Goal: Task Accomplishment & Management: Manage account settings

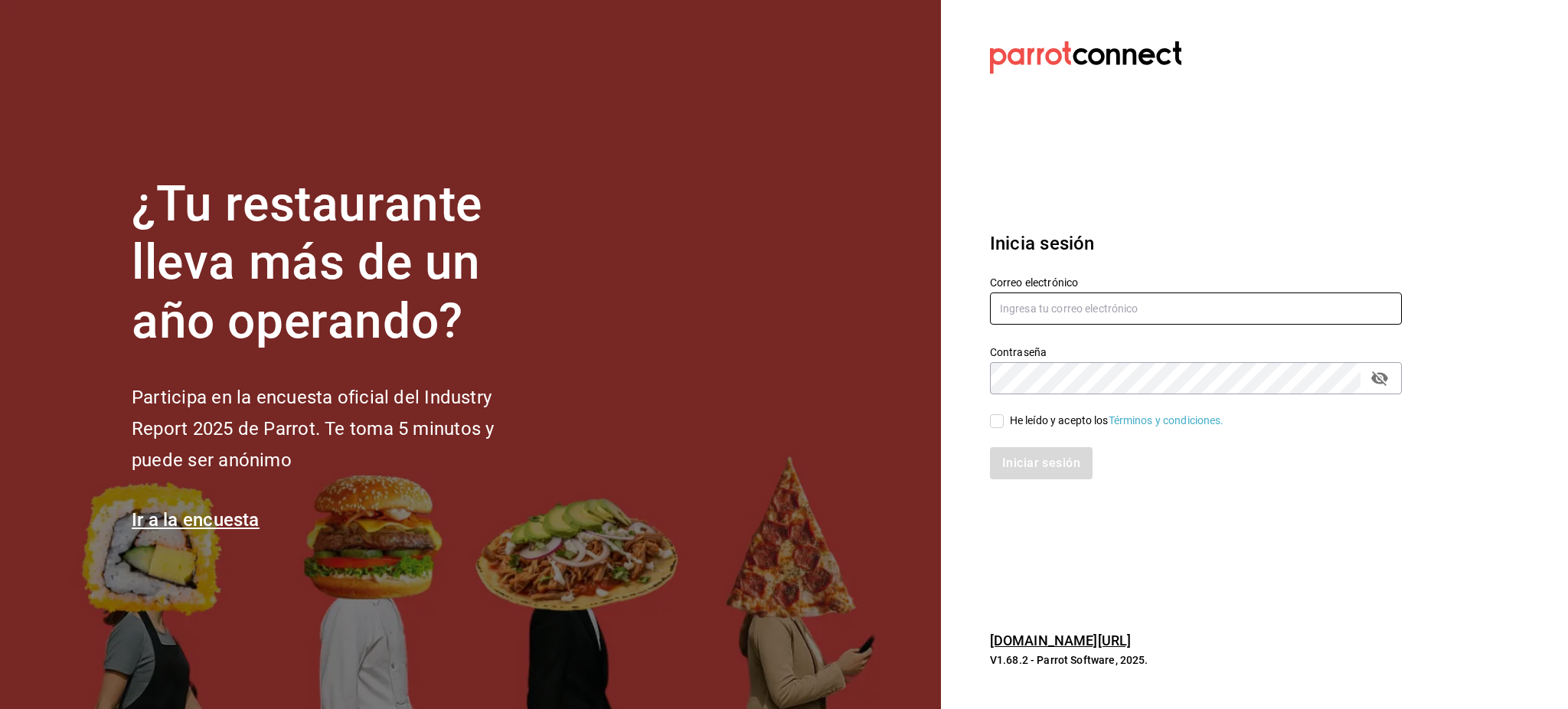
click at [1026, 308] on input "text" at bounding box center [1195, 309] width 412 height 32
paste input "[EMAIL_ADDRESS][DOMAIN_NAME] 24CiN6"
click at [1125, 311] on input "[EMAIL_ADDRESS][DOMAIN_NAME] 24CiN6" at bounding box center [1195, 309] width 412 height 32
click at [1125, 311] on input "[EMAIL_ADDRESS][DOMAIN_NAME] 24CiN6" at bounding box center [1195, 309] width 412 height 32
type input "[EMAIL_ADDRESS][DOMAIN_NAME]"
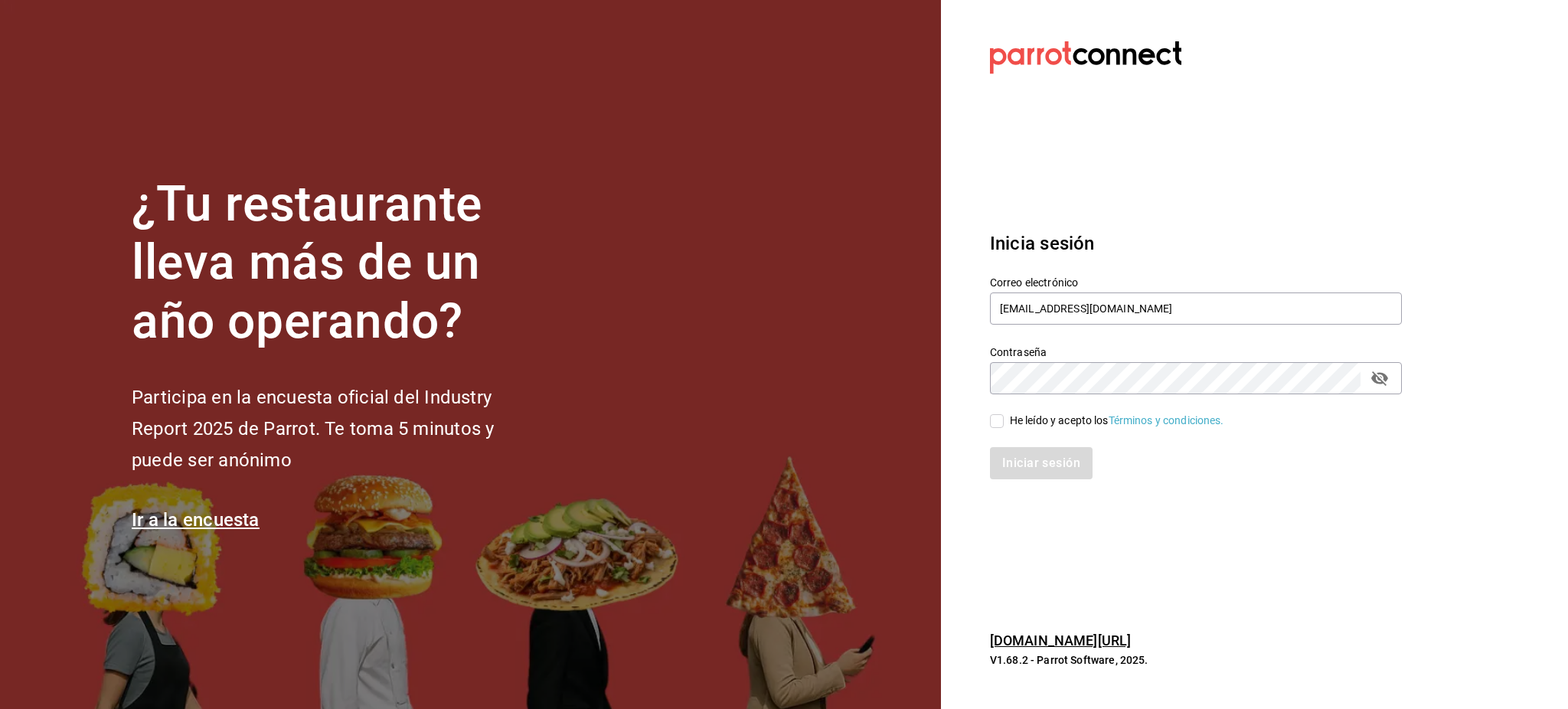
drag, startPoint x: 1066, startPoint y: 426, endPoint x: 1067, endPoint y: 441, distance: 15.0
click at [1064, 426] on div "He leído y acepto los Términos y condiciones." at bounding box center [1117, 420] width 214 height 16
click at [1004, 426] on input "He leído y acepto los Términos y condiciones." at bounding box center [996, 421] width 13 height 14
checkbox input "true"
click at [1068, 464] on button "Iniciar sesión" at bounding box center [1041, 463] width 104 height 32
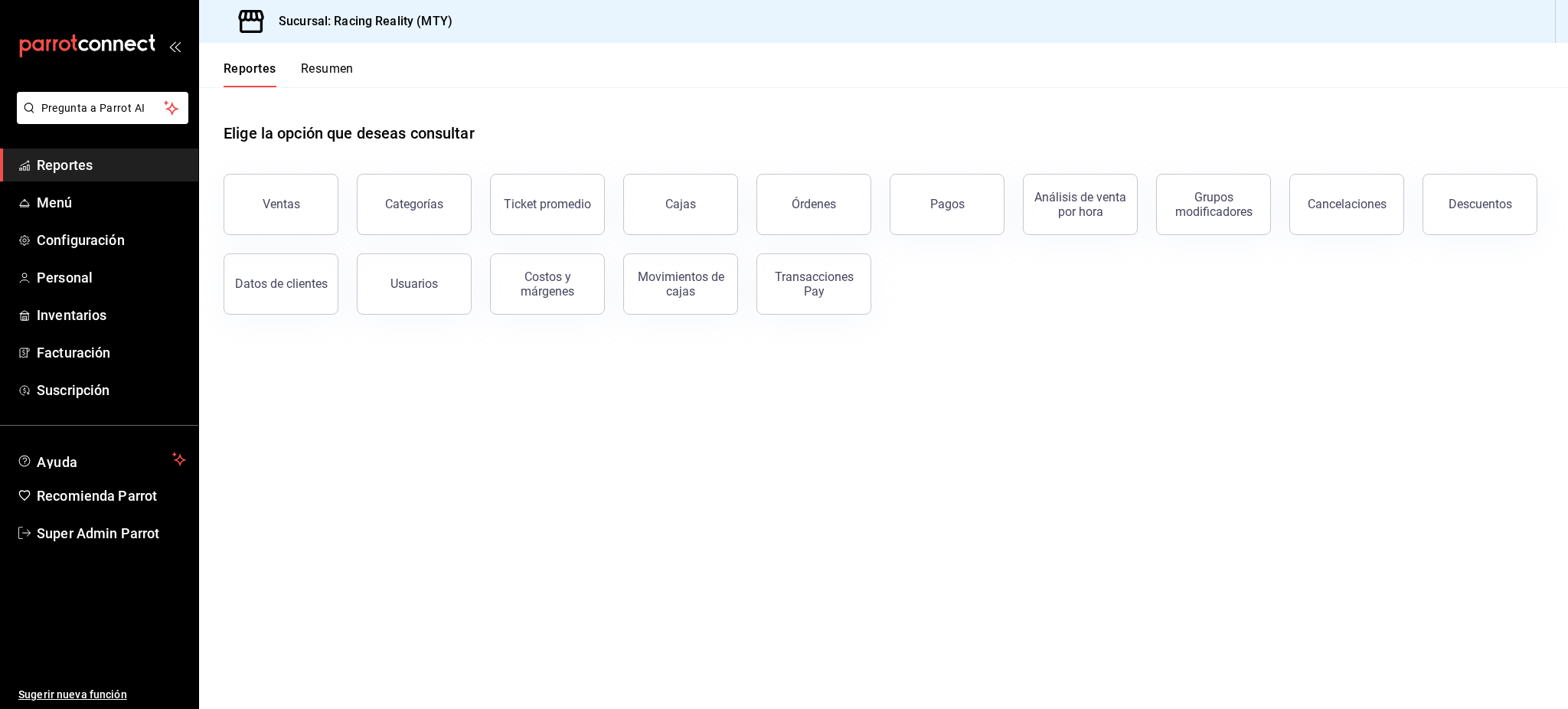
click at [1032, 460] on main "Elige la opción que deseas consultar Ventas Categorías Ticket promedio Cajas Ór…" at bounding box center [883, 398] width 1369 height 622
drag, startPoint x: 552, startPoint y: 378, endPoint x: 531, endPoint y: 360, distance: 27.7
click at [547, 369] on main "Elige la opción que deseas consultar Ventas Categorías Ticket promedio Cajas Ór…" at bounding box center [883, 398] width 1369 height 622
click at [920, 201] on button "Pagos" at bounding box center [947, 204] width 115 height 62
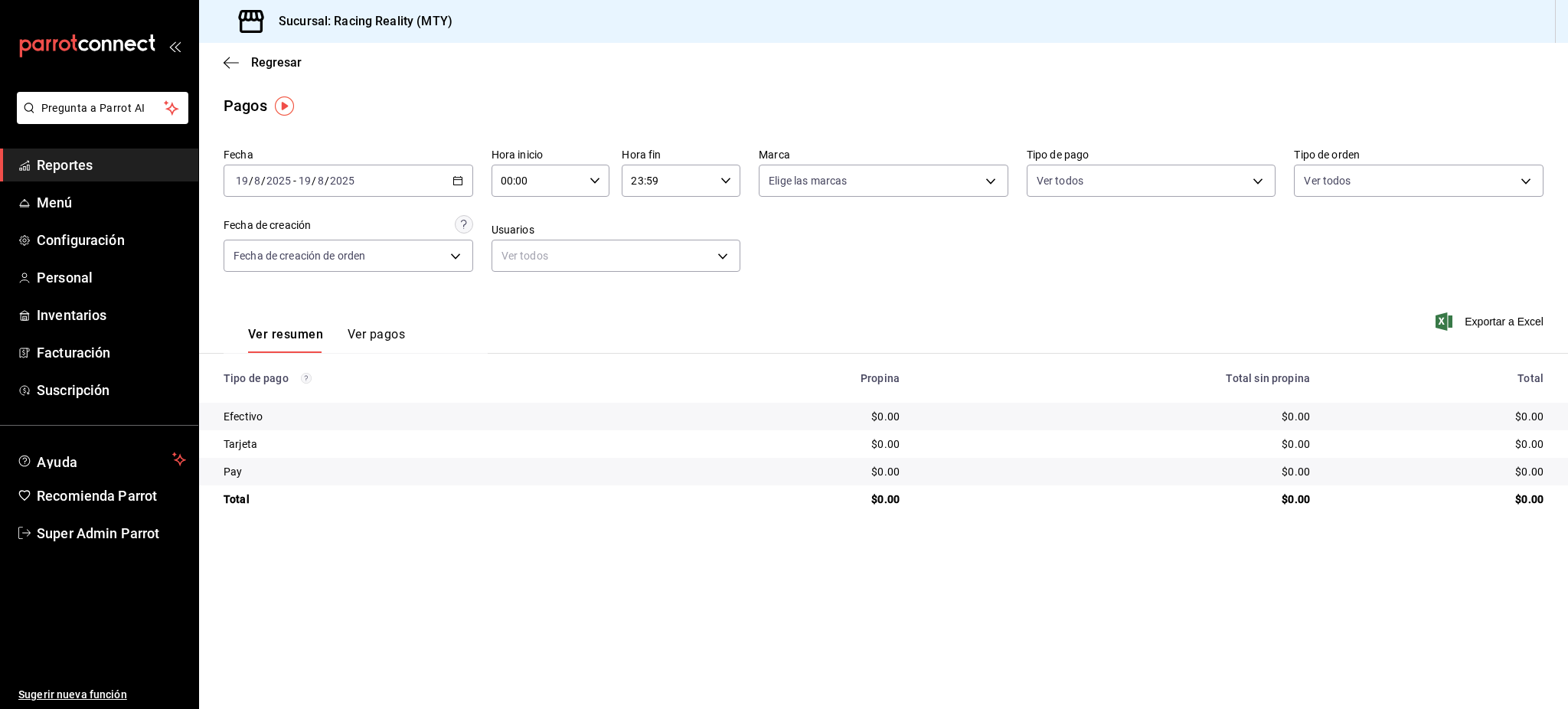
click at [816, 295] on div "Ver resumen Ver pagos Exportar a Excel" at bounding box center [883, 331] width 1369 height 81
drag, startPoint x: 907, startPoint y: 433, endPoint x: 662, endPoint y: 401, distance: 247.1
click at [908, 432] on td "$0.00" at bounding box center [792, 444] width 241 height 28
click at [407, 187] on div "2025-08-19 19 / 8 / 2025 - 2025-08-19 19 / 8 / 2025" at bounding box center [348, 181] width 250 height 32
click at [296, 392] on span "Rango de fechas" at bounding box center [295, 399] width 119 height 16
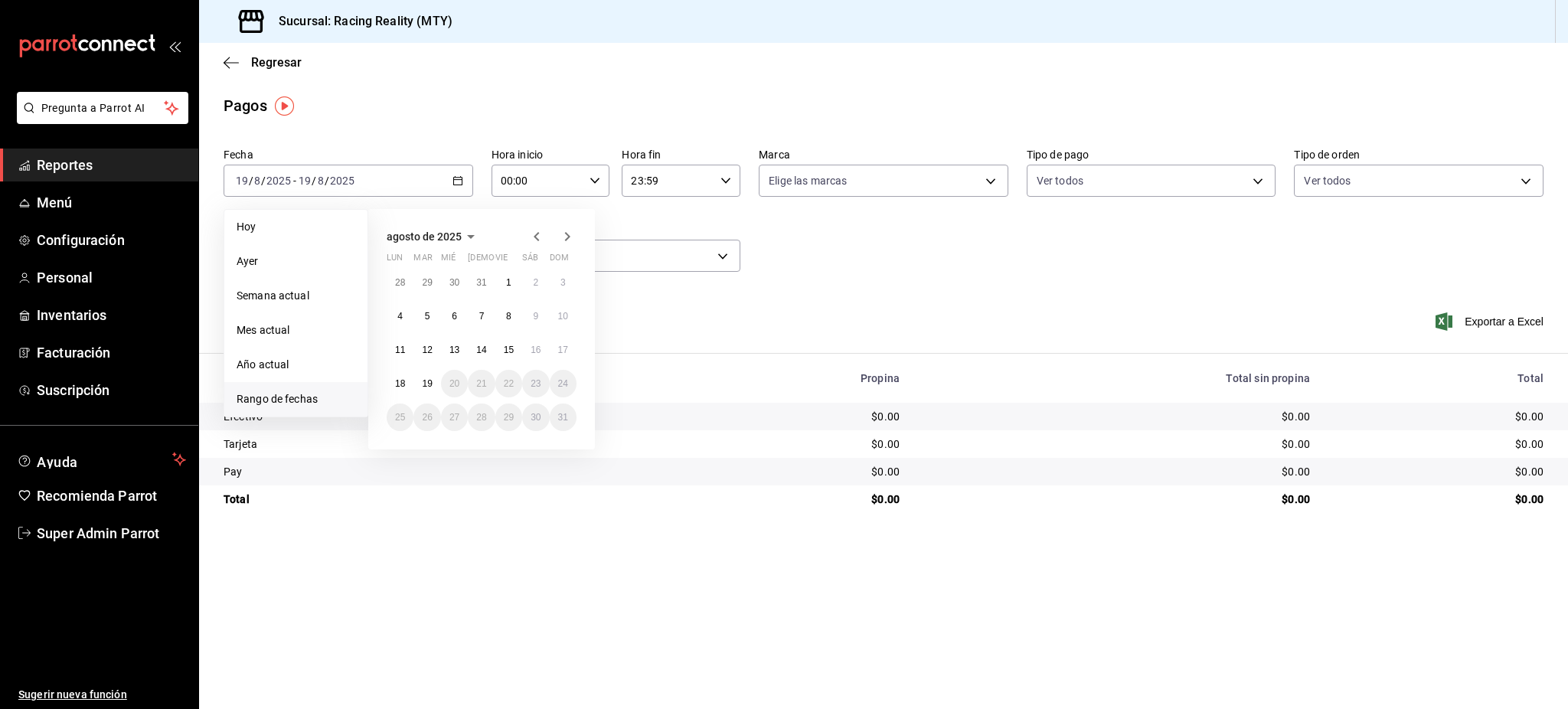
click at [533, 236] on icon "button" at bounding box center [536, 237] width 19 height 19
click at [418, 281] on button "1" at bounding box center [427, 283] width 27 height 28
click at [485, 419] on abbr "31" at bounding box center [481, 417] width 10 height 11
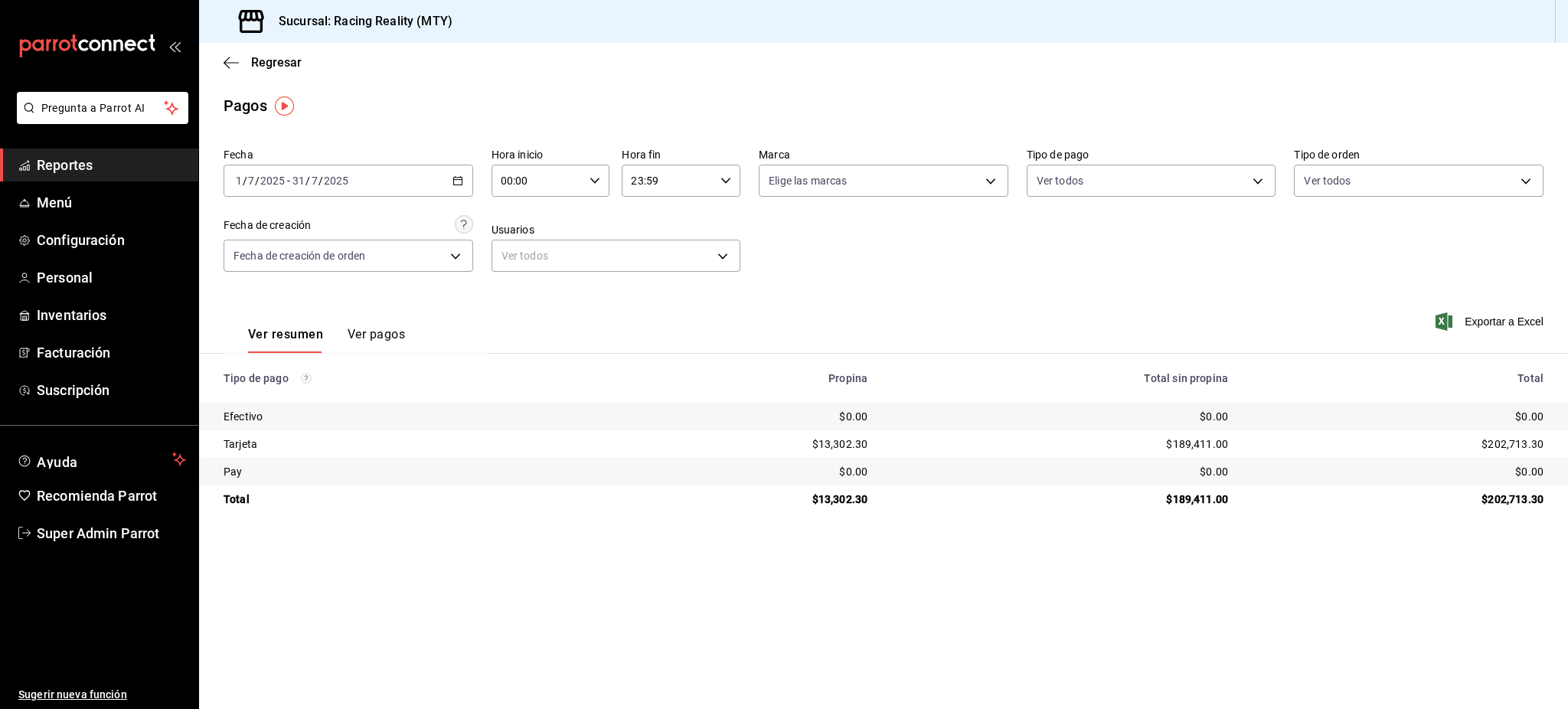
click at [1053, 408] on td "$0.00" at bounding box center [1059, 416] width 360 height 28
click at [1053, 405] on td "$0.00" at bounding box center [1059, 416] width 360 height 28
drag, startPoint x: 1038, startPoint y: 246, endPoint x: 996, endPoint y: 236, distance: 43.2
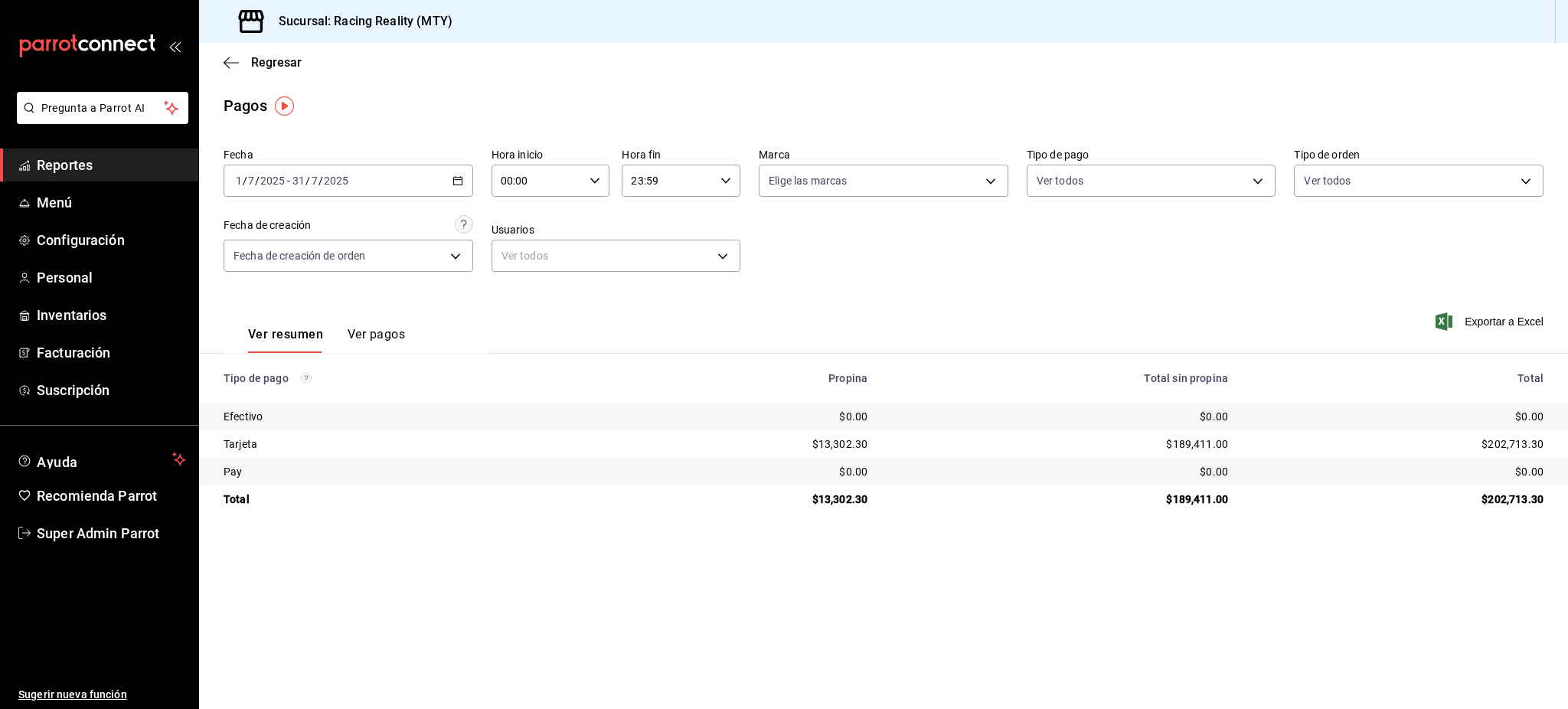
click at [1038, 248] on div "Fecha 2025-07-01 1 / 7 / 2025 - 2025-07-31 31 / 7 / 2025 Hora inicio 00:00 Hora…" at bounding box center [883, 216] width 1320 height 149
click at [400, 325] on div "Ver resumen Ver pagos" at bounding box center [314, 331] width 181 height 45
click at [397, 335] on button "Ver pagos" at bounding box center [376, 340] width 57 height 26
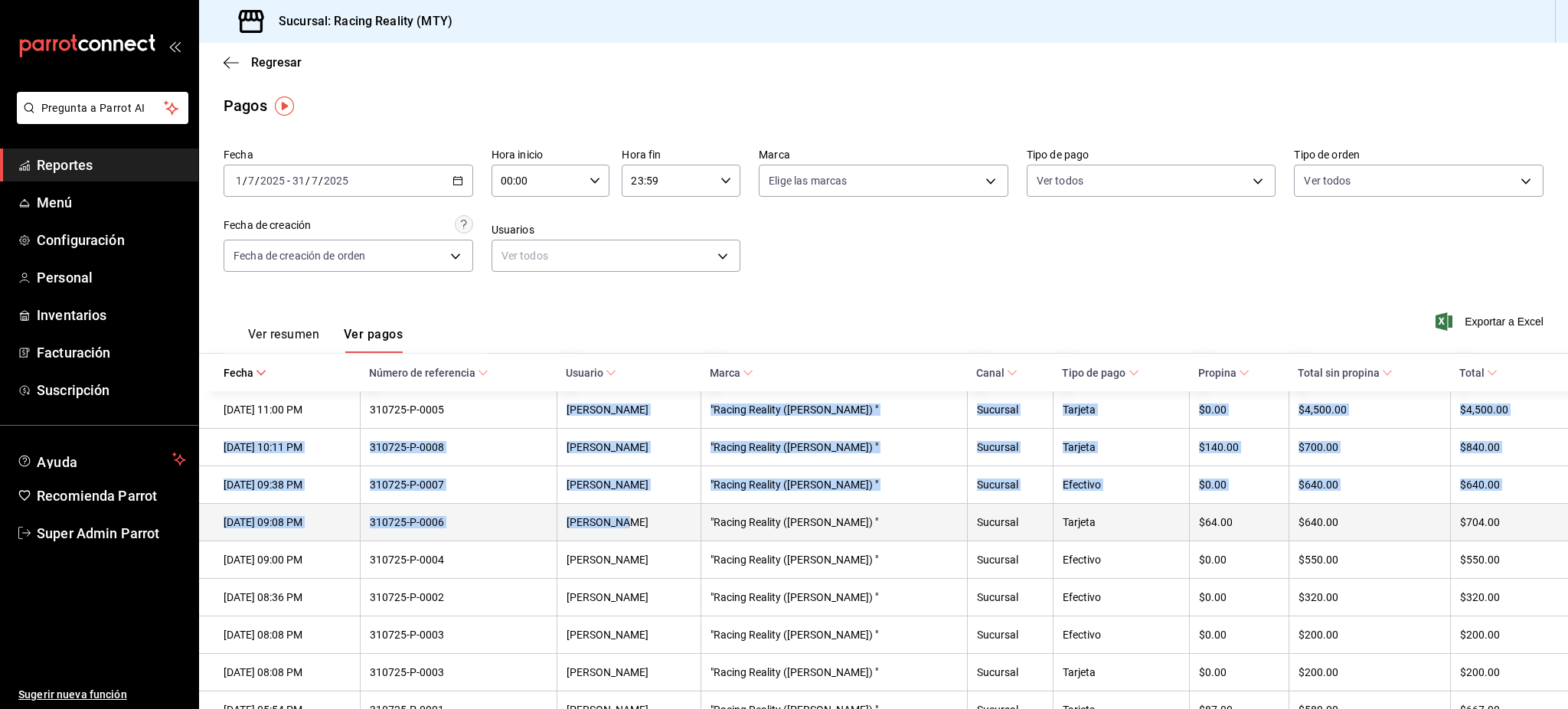
drag, startPoint x: 516, startPoint y: 441, endPoint x: 633, endPoint y: 510, distance: 135.8
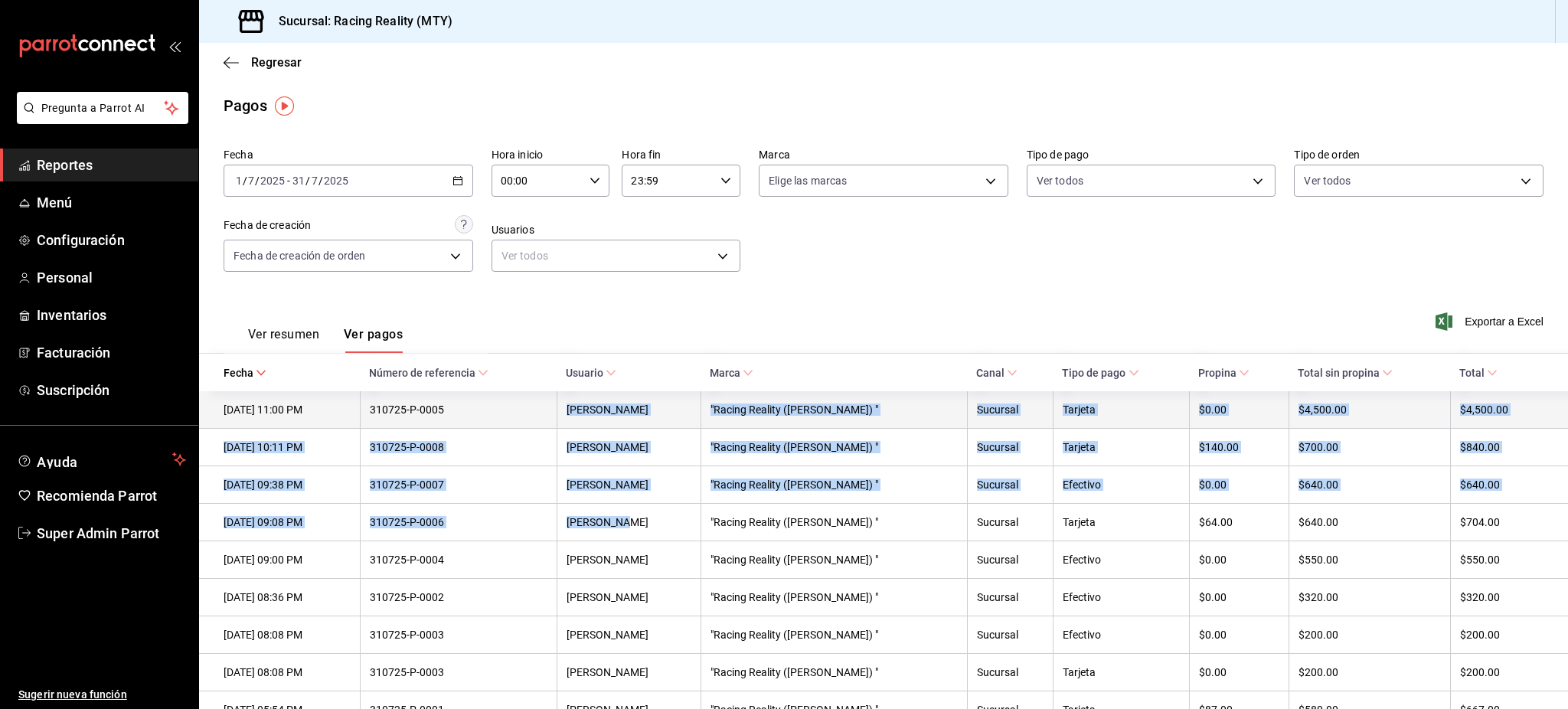
click at [909, 424] on th ""Racing Reality (Lazaro Cárdenas) "" at bounding box center [833, 410] width 267 height 37
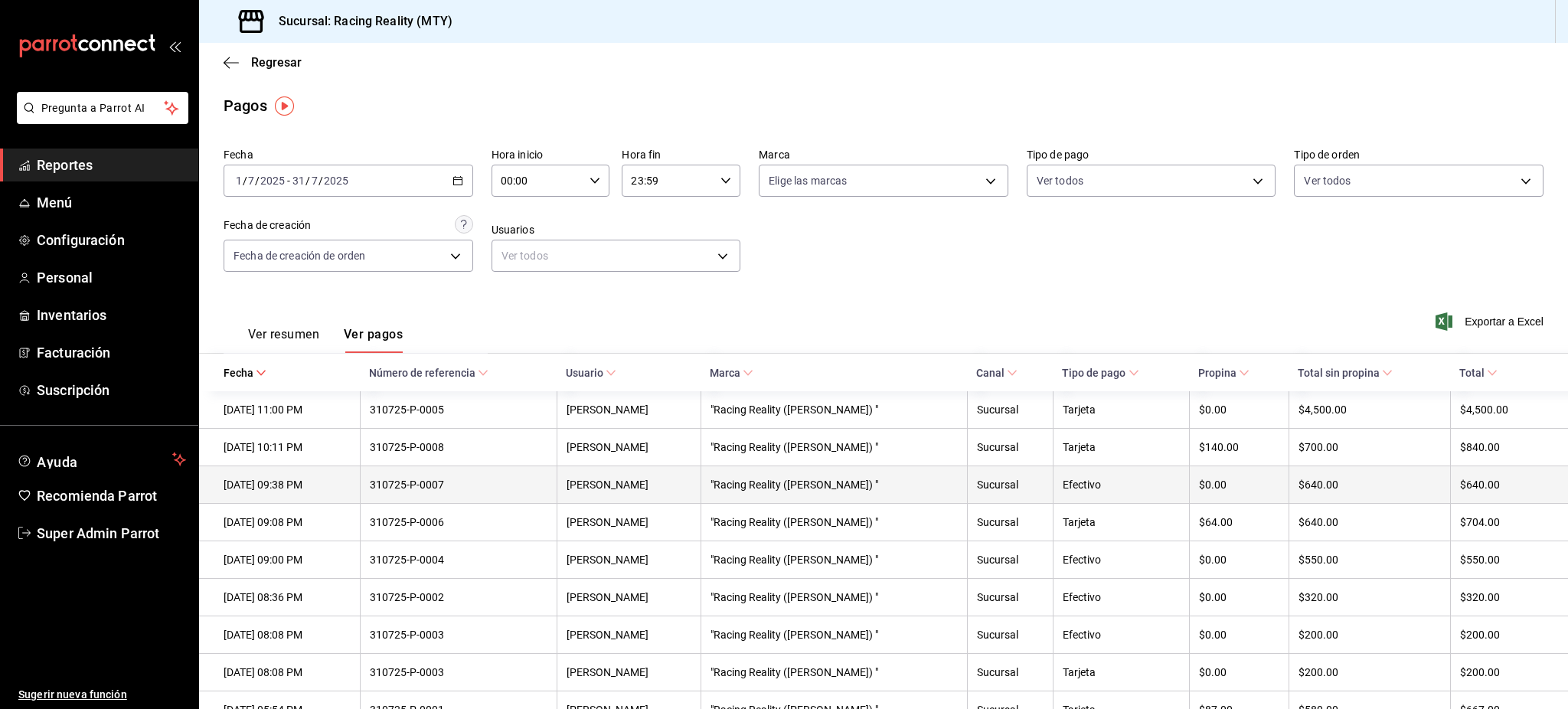
click at [1113, 482] on div "Efectivo" at bounding box center [1121, 484] width 116 height 13
click at [1113, 484] on div "Efectivo" at bounding box center [1121, 484] width 116 height 13
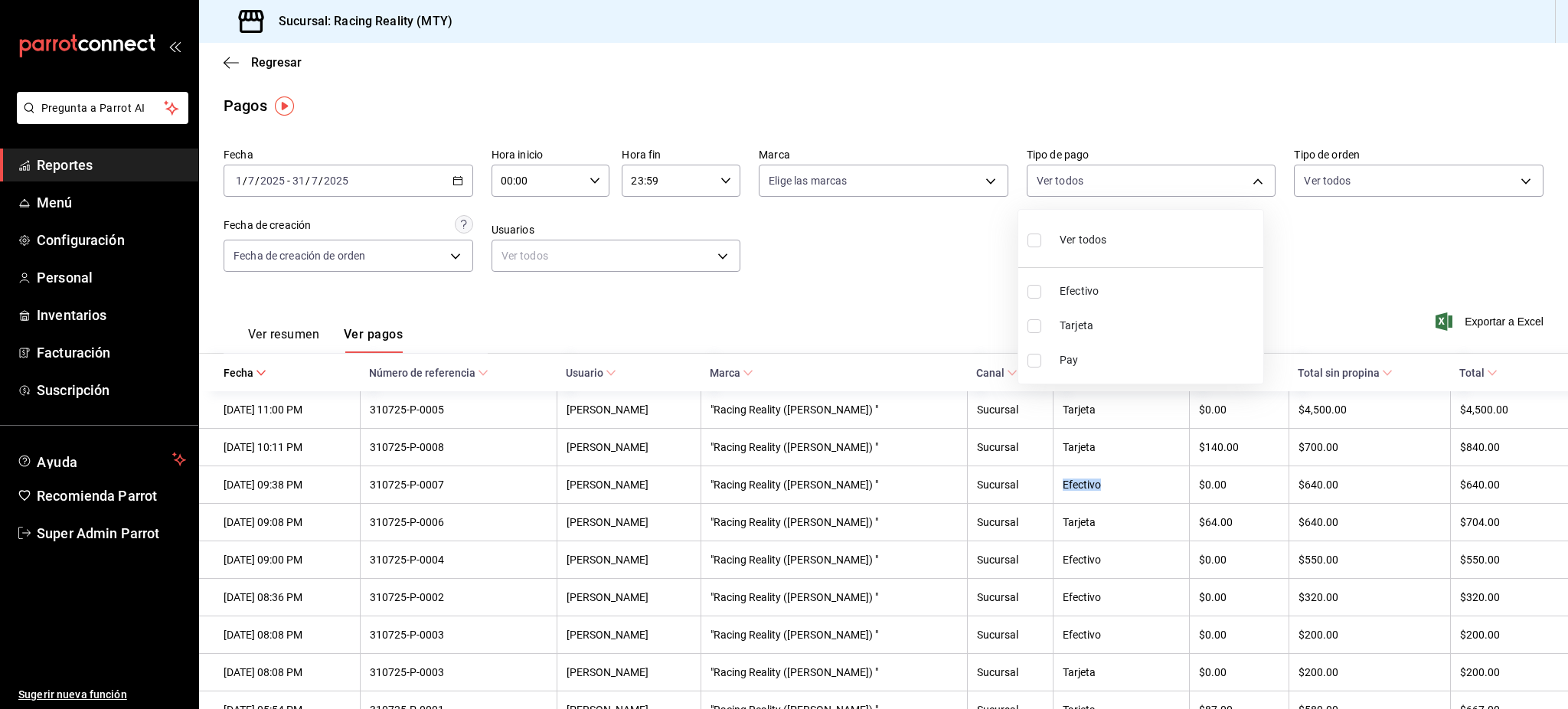
drag, startPoint x: 1089, startPoint y: 192, endPoint x: 1089, endPoint y: 180, distance: 12.0
click at [1089, 184] on body "Pregunta a Parrot AI Reportes Menú Configuración Personal Inventarios Facturaci…" at bounding box center [784, 354] width 1568 height 709
click at [1089, 180] on div at bounding box center [784, 354] width 1568 height 709
click at [1089, 187] on body "Pregunta a Parrot AI Reportes Menú Configuración Personal Inventarios Facturaci…" at bounding box center [784, 354] width 1568 height 709
click at [1090, 294] on span "Efectivo" at bounding box center [1158, 291] width 197 height 16
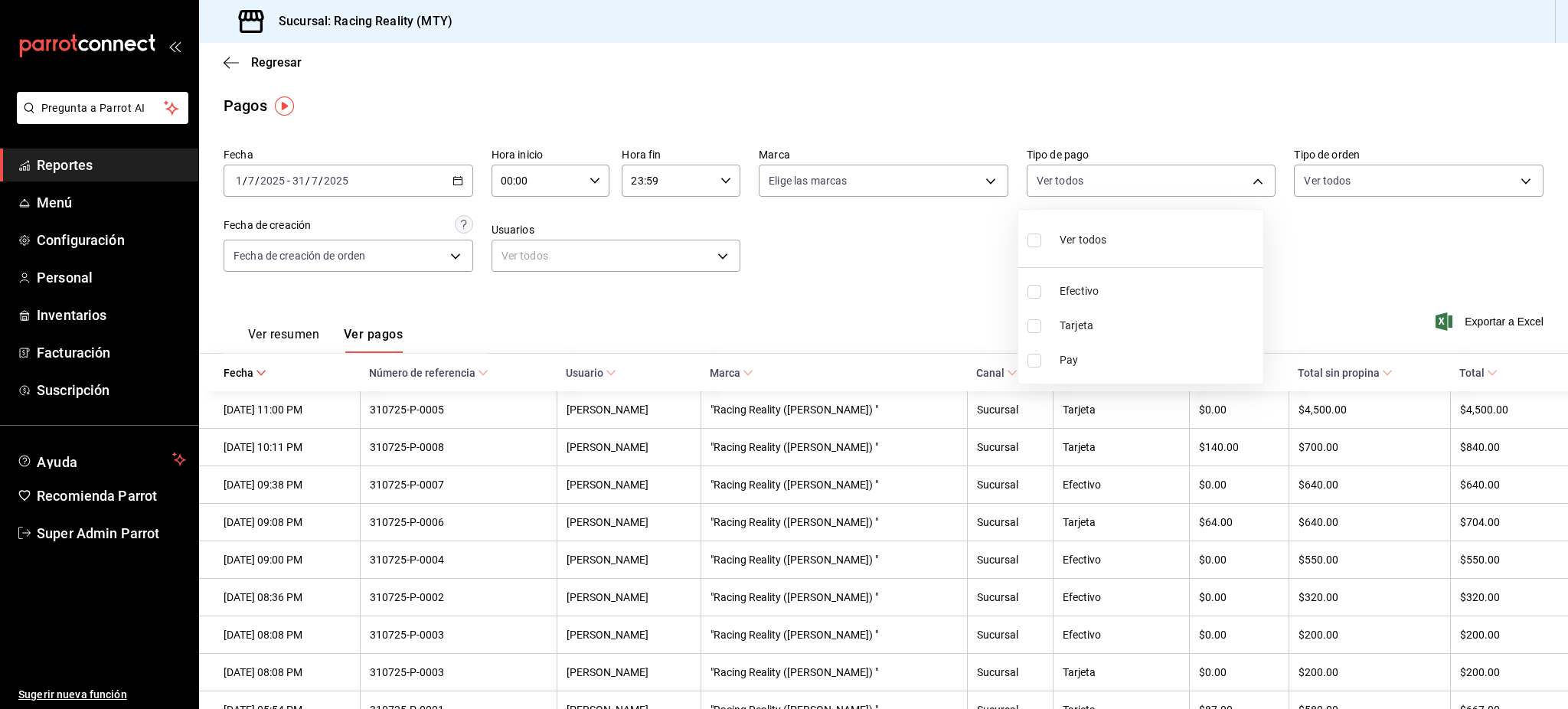
type input "d3a07161-e072-4dd3-87ee-2587c4430c9a"
checkbox input "true"
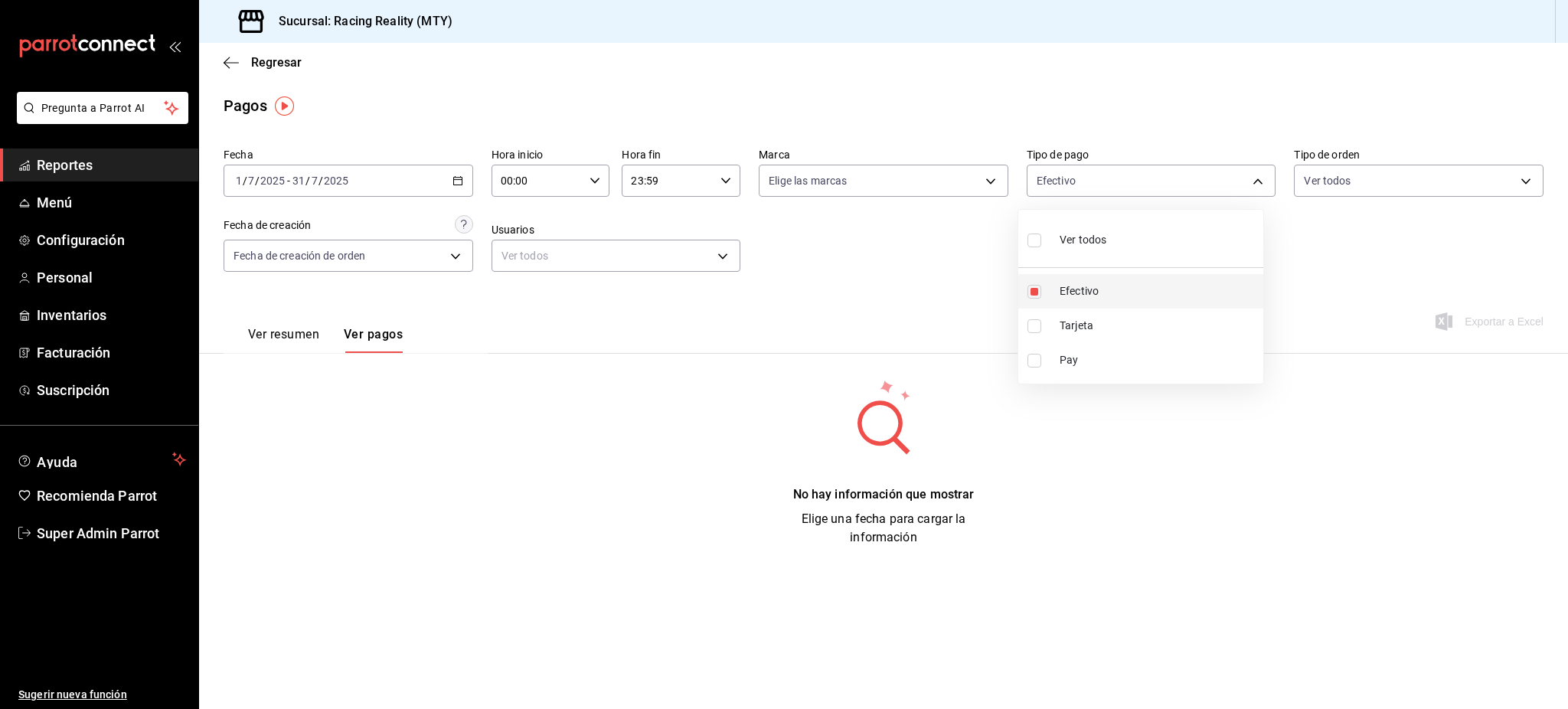
click at [1090, 294] on span "Efectivo" at bounding box center [1158, 291] width 197 height 16
checkbox input "false"
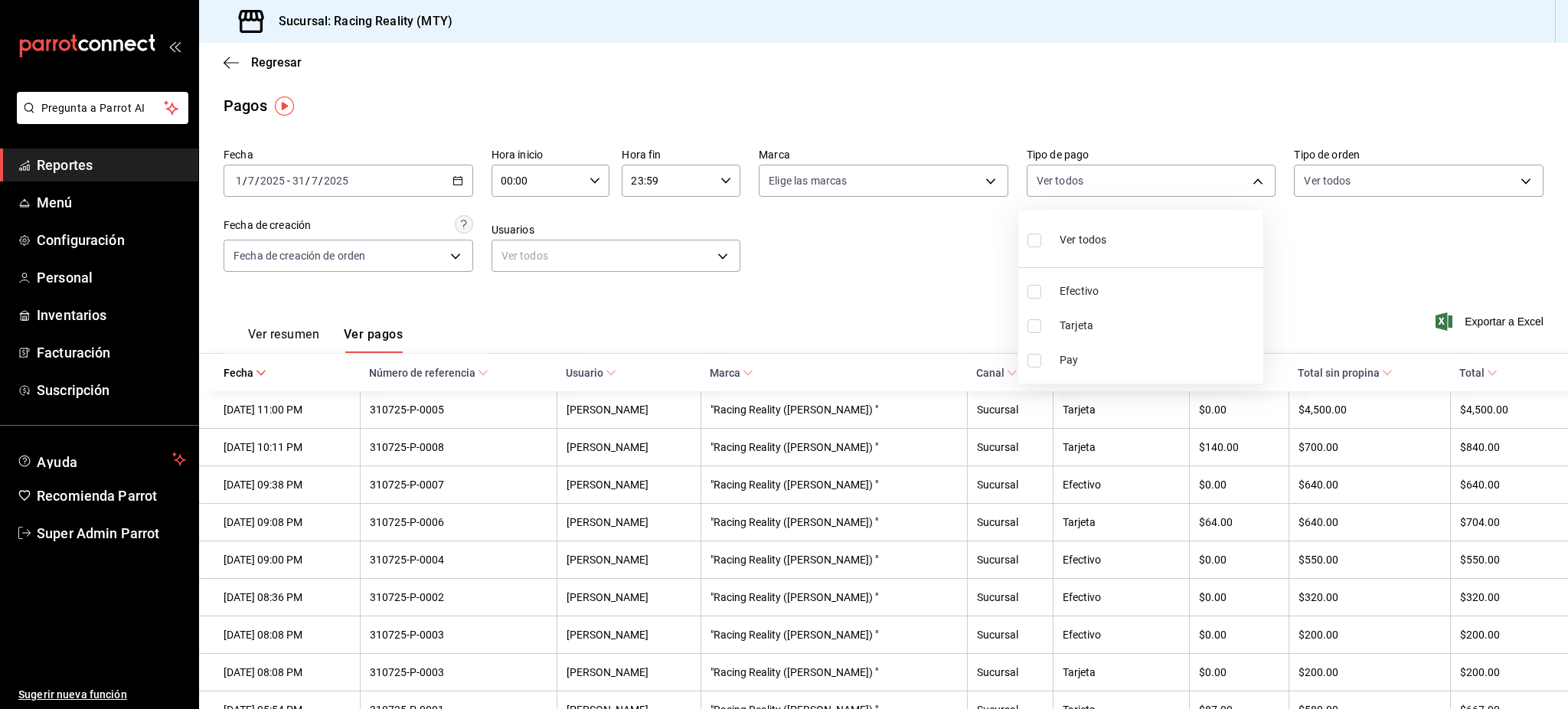
click at [934, 300] on div at bounding box center [784, 354] width 1568 height 709
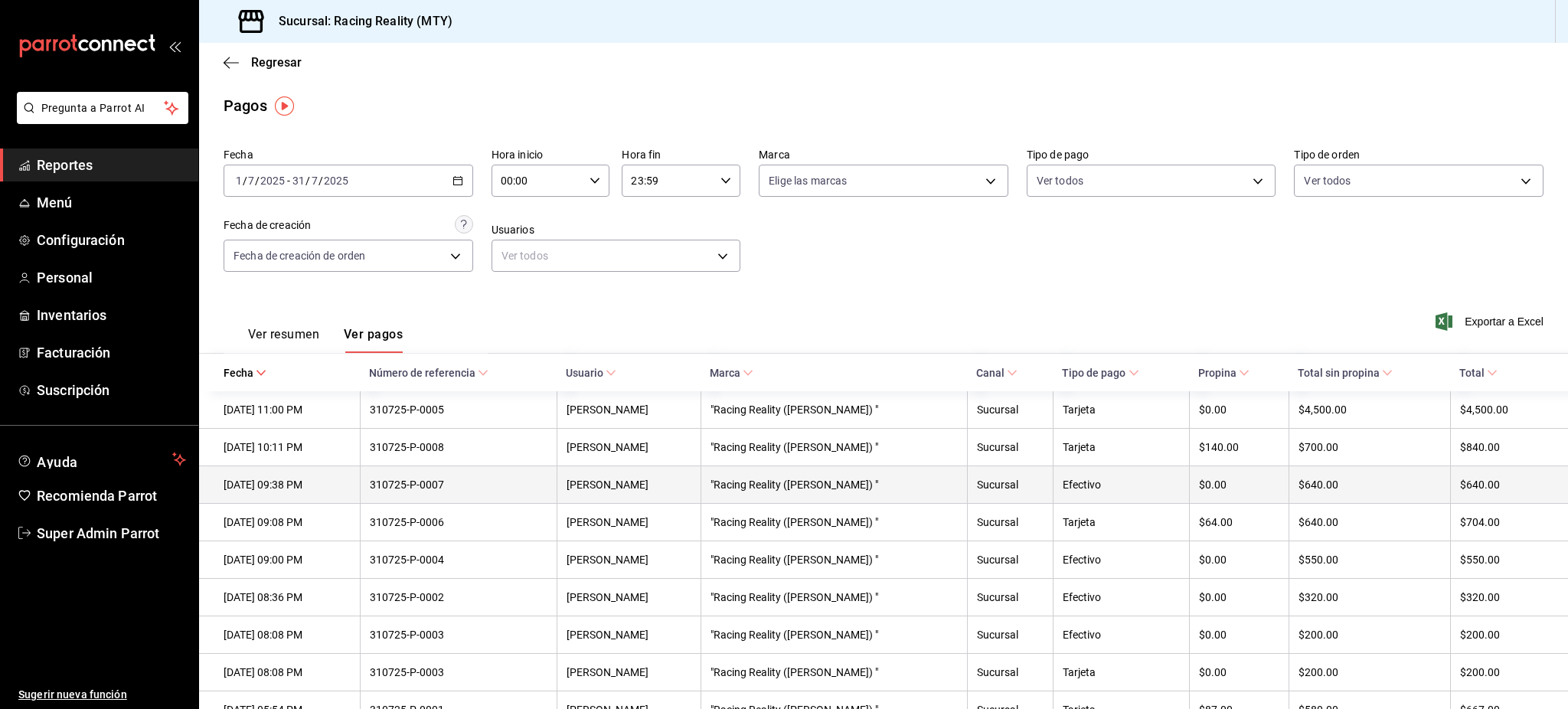
click at [1100, 479] on div "Efectivo" at bounding box center [1121, 484] width 116 height 13
click at [1100, 477] on th "Efectivo" at bounding box center [1120, 485] width 136 height 37
click at [1102, 477] on th "Efectivo" at bounding box center [1120, 485] width 136 height 37
copy div "310725-P-0007"
drag, startPoint x: 473, startPoint y: 494, endPoint x: 399, endPoint y: 492, distance: 74.0
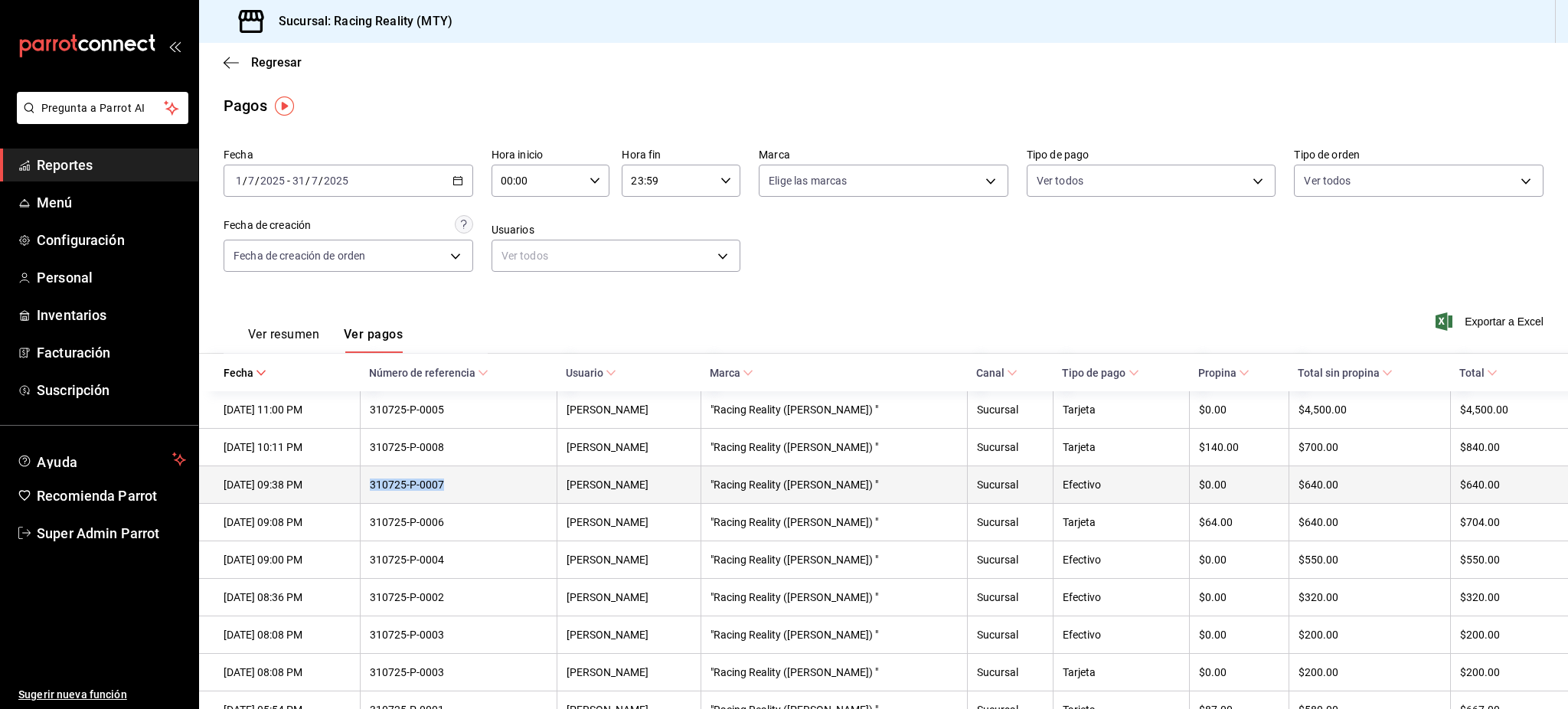
click at [399, 492] on th "310725-P-0007" at bounding box center [458, 485] width 197 height 37
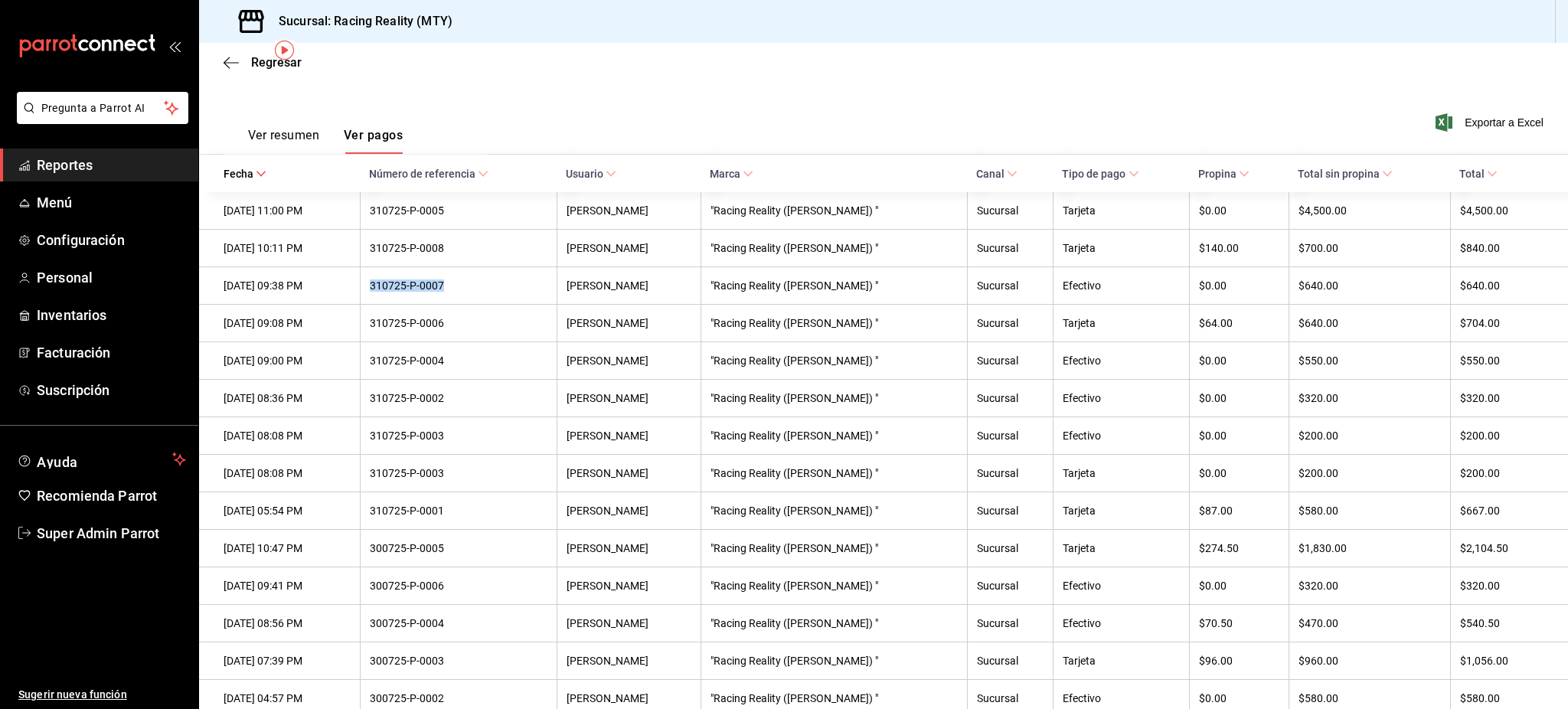
scroll to position [203, 0]
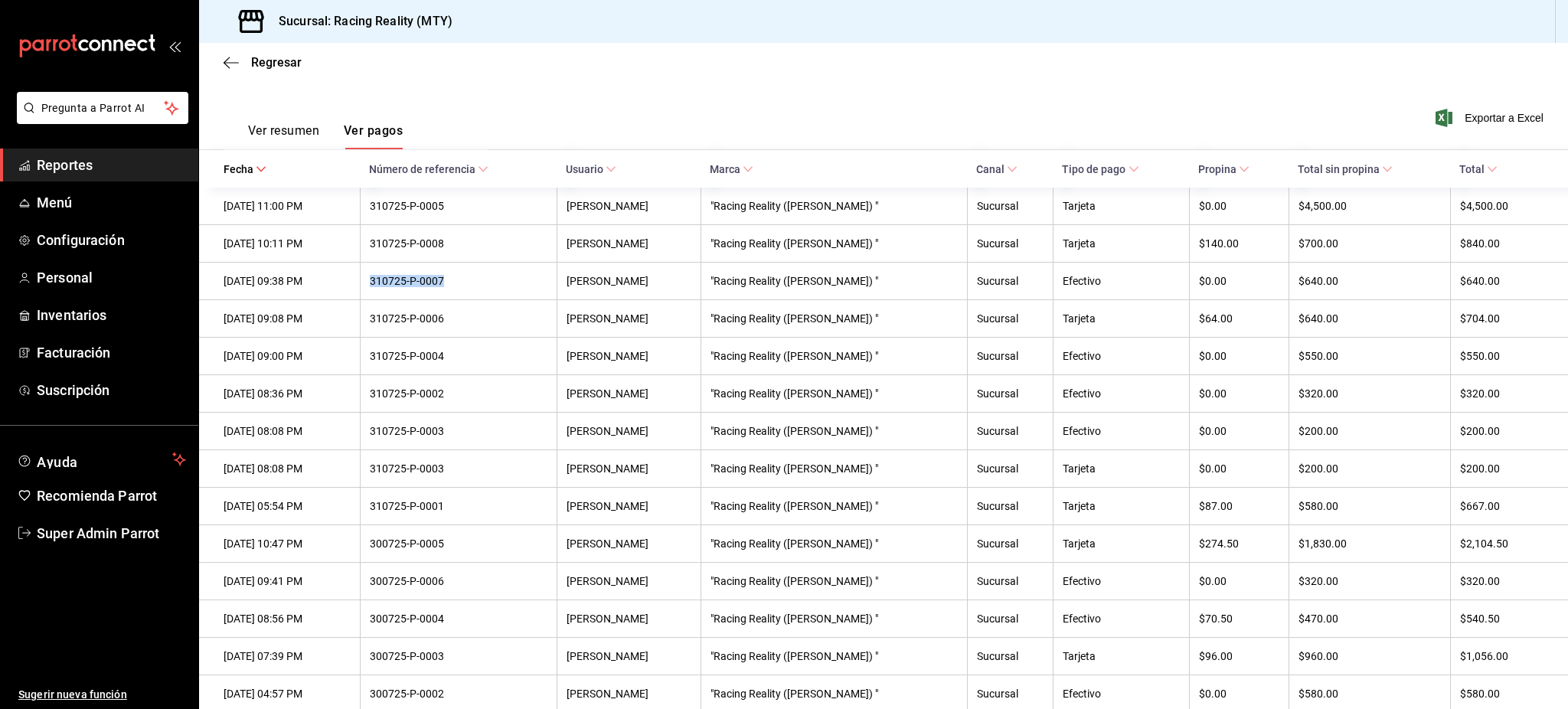
click at [273, 129] on button "Ver resumen" at bounding box center [283, 136] width 71 height 26
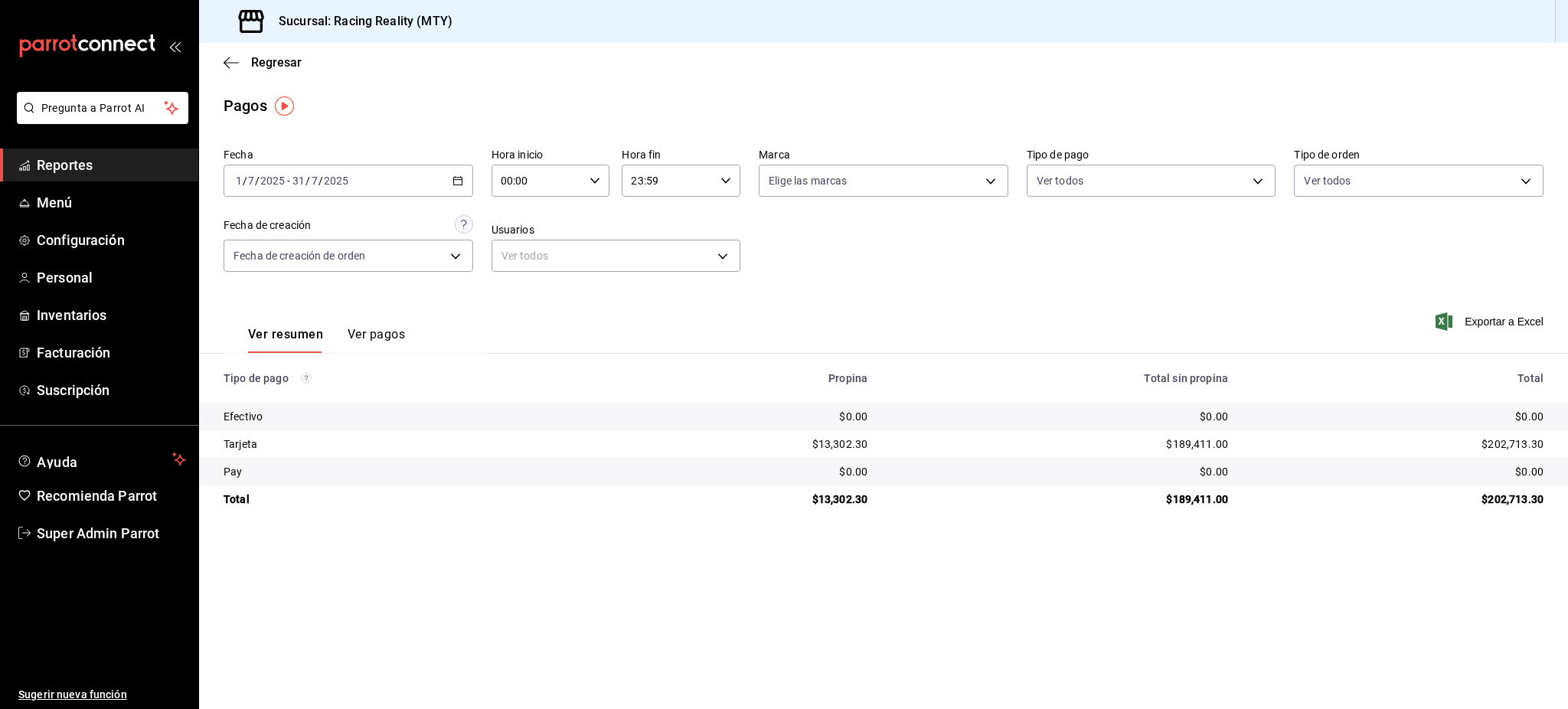
click at [231, 424] on div "Efectivo" at bounding box center [412, 417] width 378 height 15
click at [230, 421] on div "Efectivo" at bounding box center [412, 417] width 378 height 15
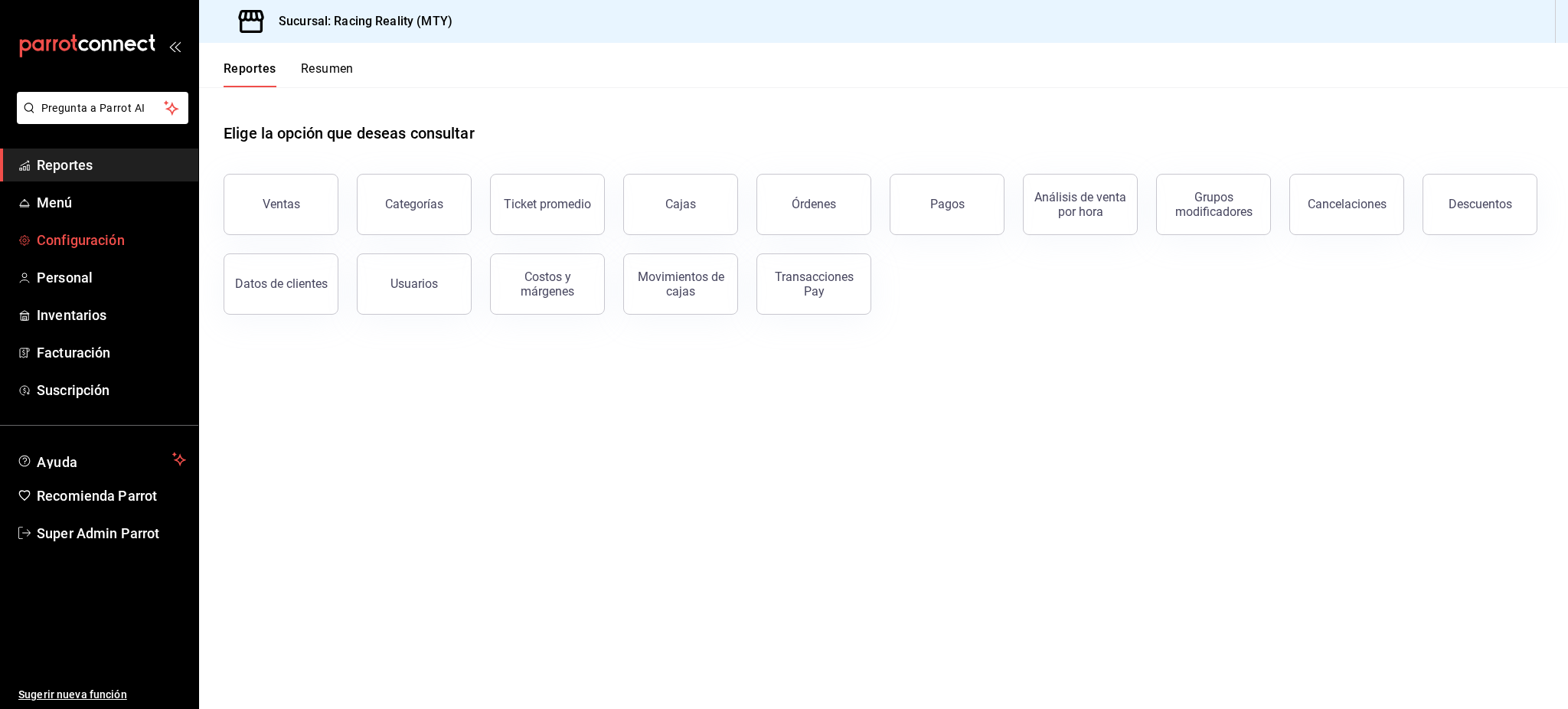
click at [76, 248] on span "Configuración" at bounding box center [111, 240] width 149 height 21
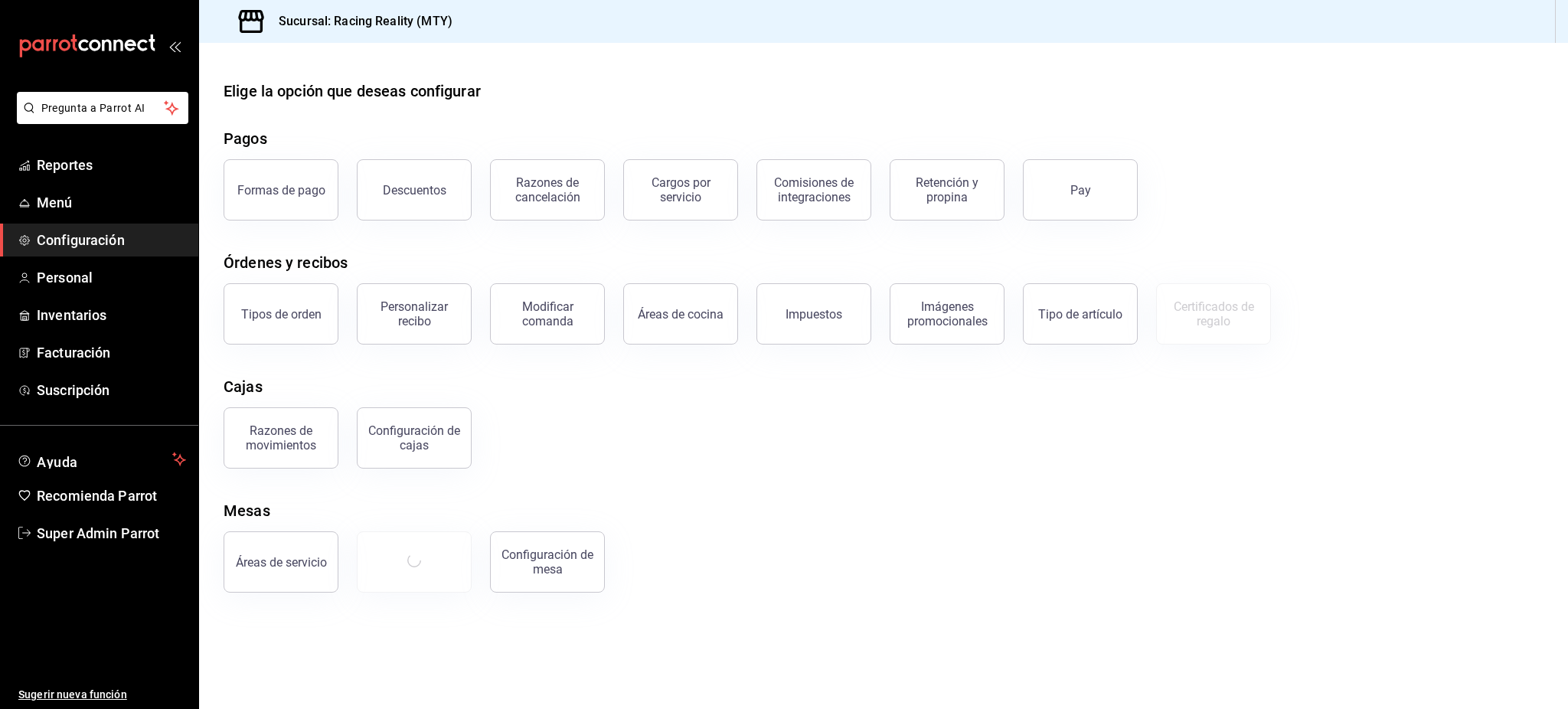
click at [743, 430] on div "Razones de movimientos Configuración de cajas" at bounding box center [874, 429] width 1338 height 79
click at [277, 208] on button "Formas de pago" at bounding box center [281, 190] width 115 height 62
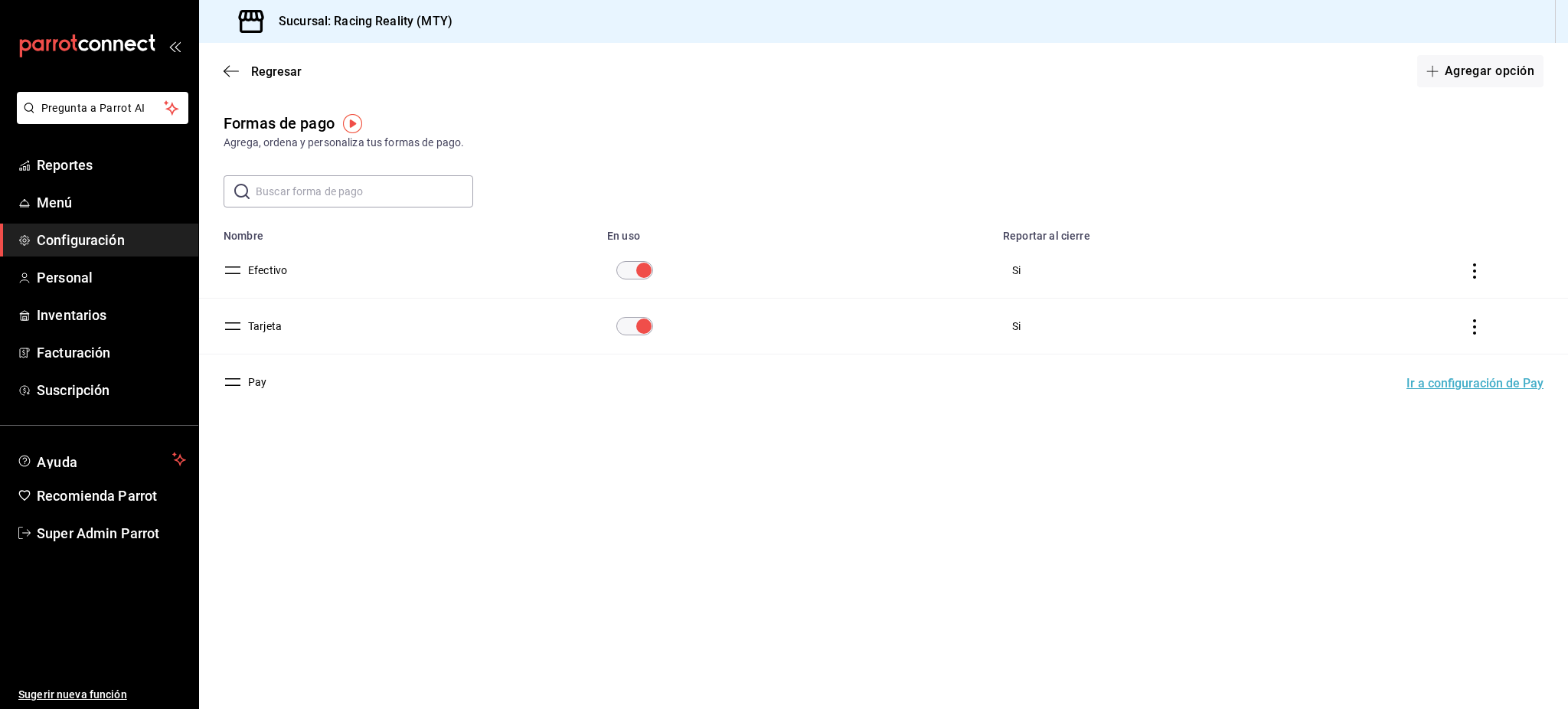
click at [443, 475] on main "Regresar Agregar opción Formas de pago Agrega, ordena y personaliza tus formas …" at bounding box center [883, 376] width 1369 height 667
click at [1474, 269] on icon "actions" at bounding box center [1474, 271] width 15 height 15
click at [283, 273] on div at bounding box center [784, 354] width 1568 height 709
click at [269, 273] on button "Efectivo" at bounding box center [265, 270] width 46 height 15
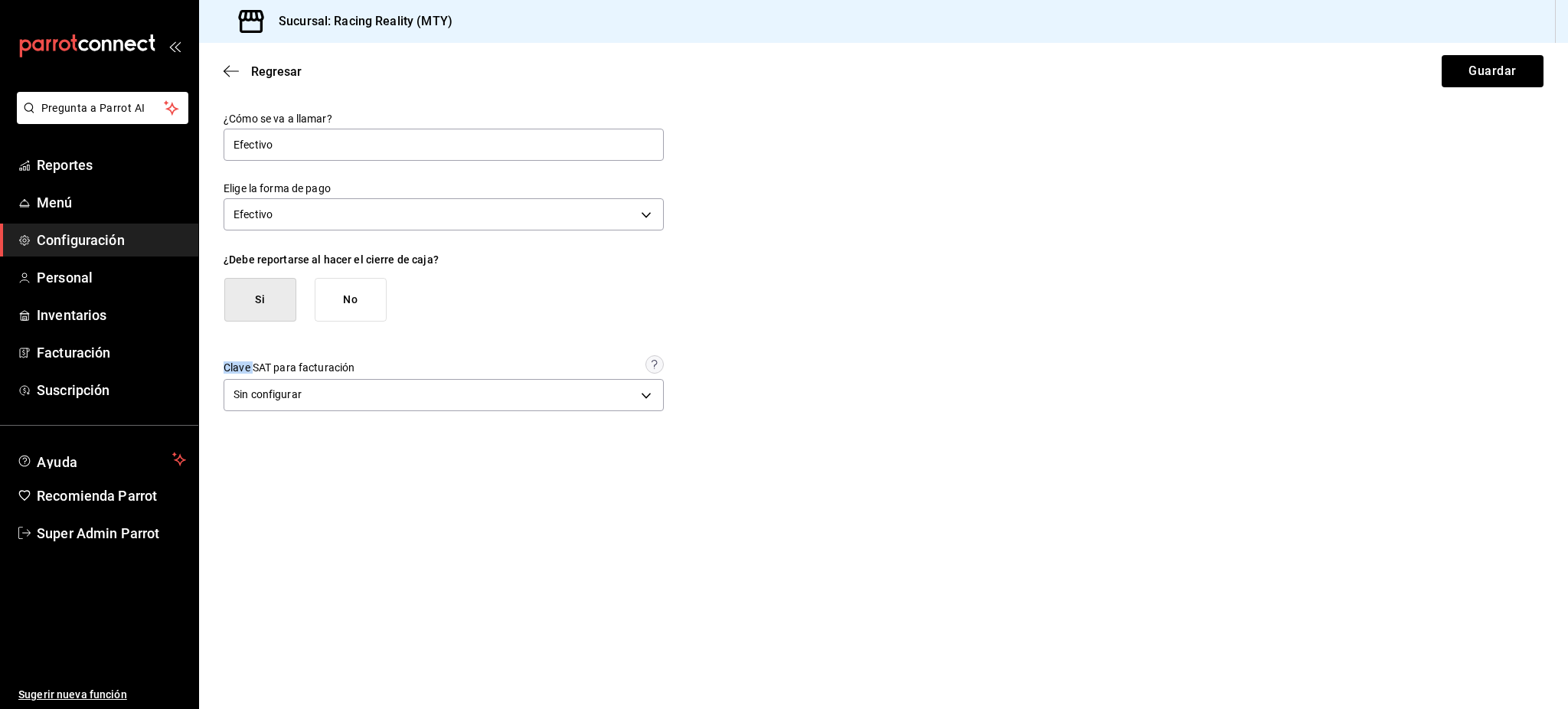
click at [267, 273] on div "¿Debe reportarse al hacer el cierre de caja? Si No" at bounding box center [444, 287] width 440 height 68
click at [274, 261] on div "¿Debe reportarse al hacer el cierre de caja?" at bounding box center [444, 259] width 440 height 13
click at [275, 261] on div "¿Debe reportarse al hacer el cierre de caja?" at bounding box center [444, 259] width 440 height 13
click at [615, 271] on div "¿Debe reportarse al hacer el cierre de caja? Si No" at bounding box center [444, 287] width 440 height 68
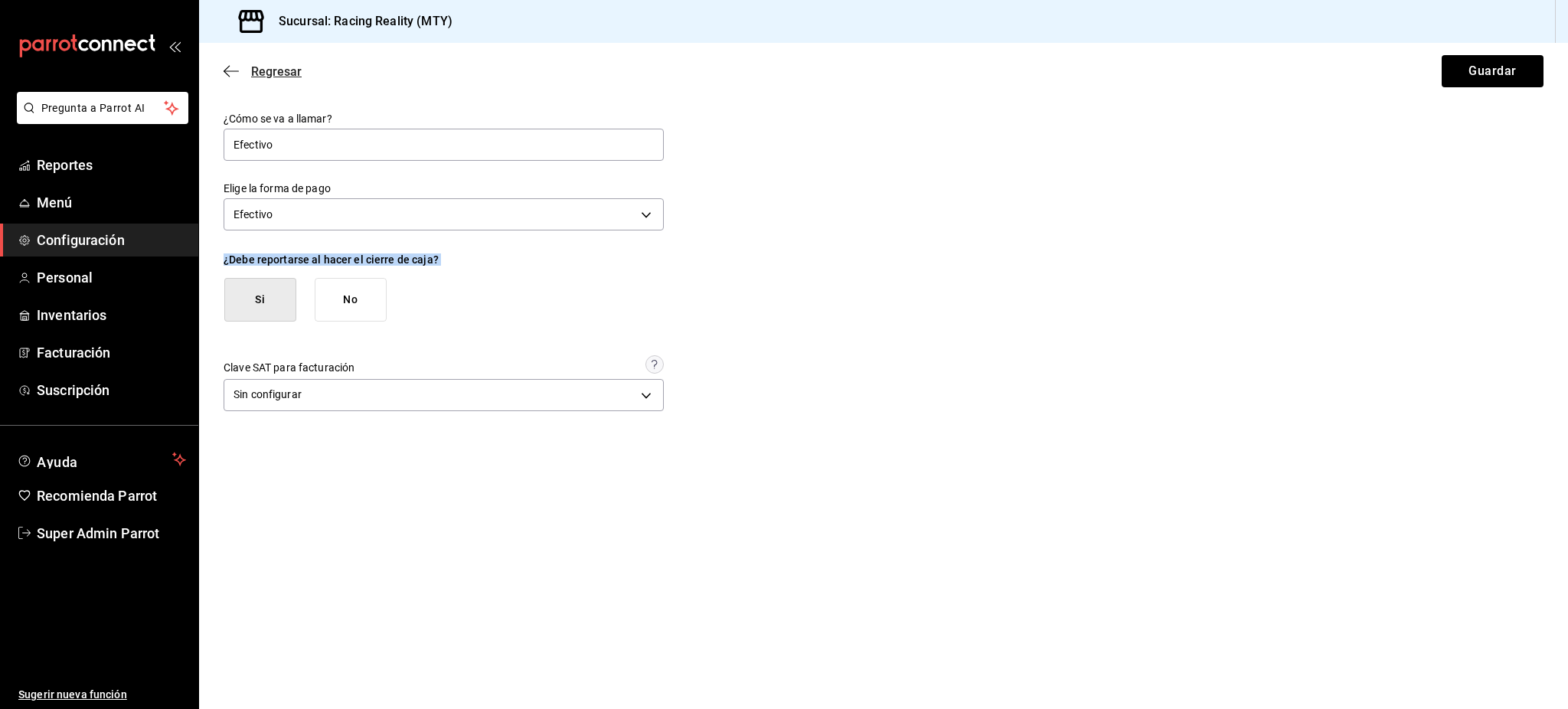
click at [251, 68] on span "Regresar" at bounding box center [262, 71] width 78 height 14
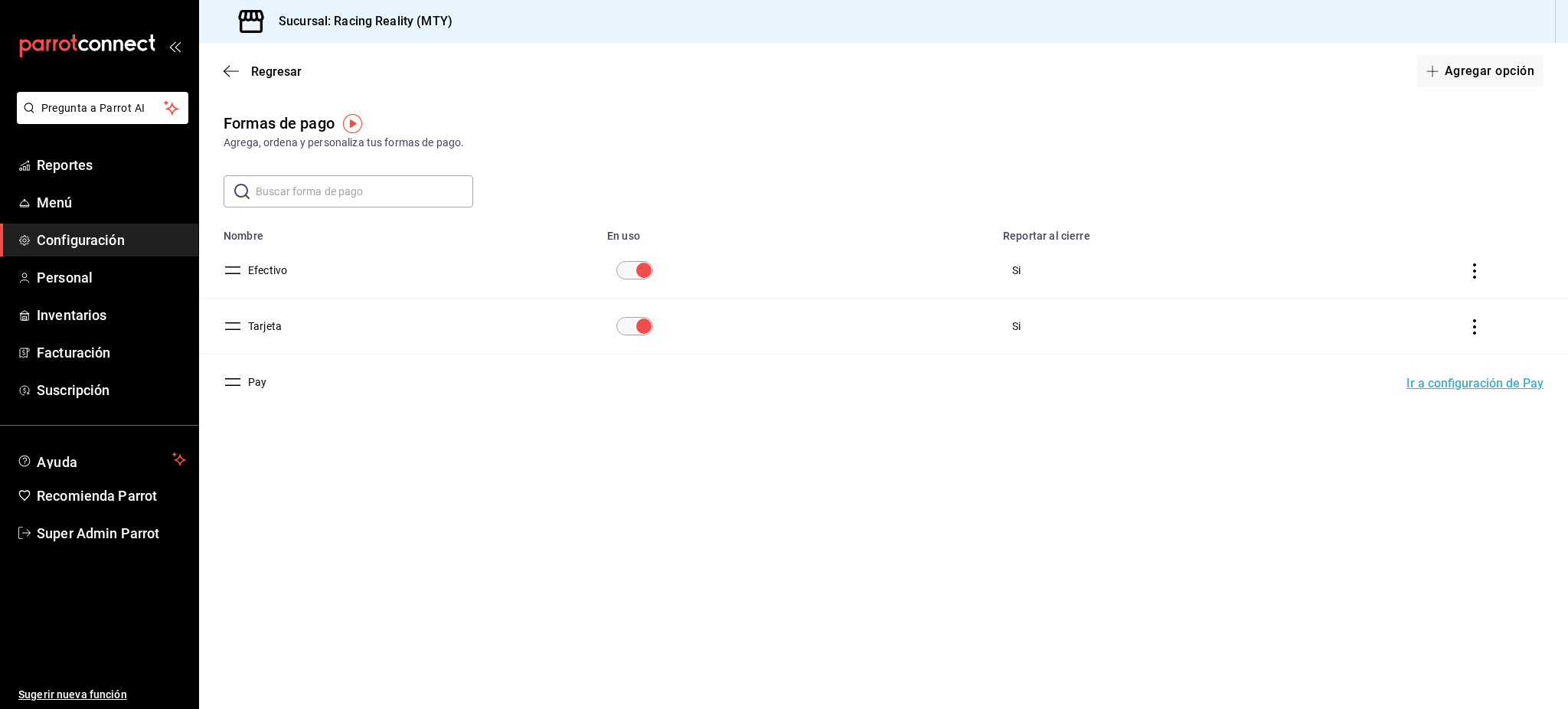
click at [558, 512] on main "Regresar Agregar opción Formas de pago Agrega, ordena y personaliza tus formas …" at bounding box center [883, 376] width 1369 height 667
